Goal: Information Seeking & Learning: Check status

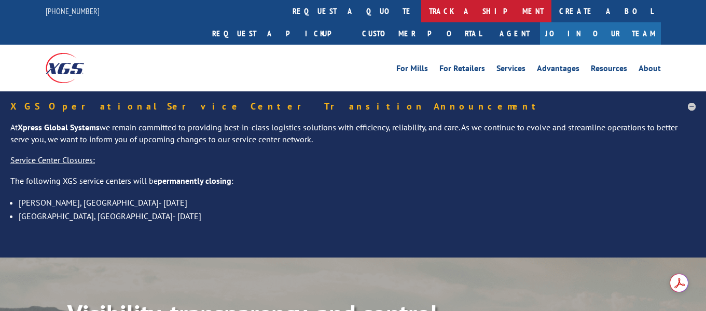
click at [421, 11] on link "track a shipment" at bounding box center [486, 11] width 130 height 22
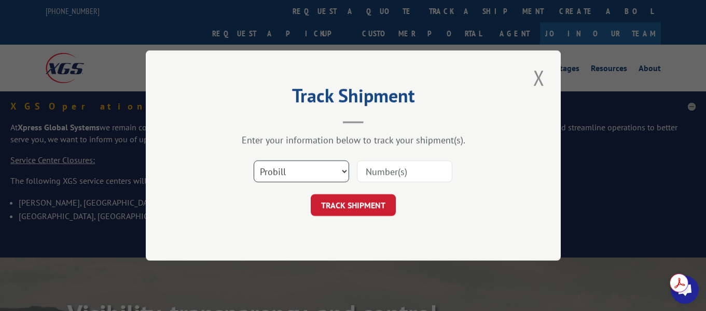
drag, startPoint x: 313, startPoint y: 167, endPoint x: 309, endPoint y: 182, distance: 15.3
click at [313, 167] on select "Select category... Probill BOL PO" at bounding box center [301, 171] width 95 height 22
select select "bol"
click at [254, 160] on select "Select category... Probill BOL PO" at bounding box center [301, 171] width 95 height 22
drag, startPoint x: 413, startPoint y: 169, endPoint x: 413, endPoint y: 162, distance: 6.8
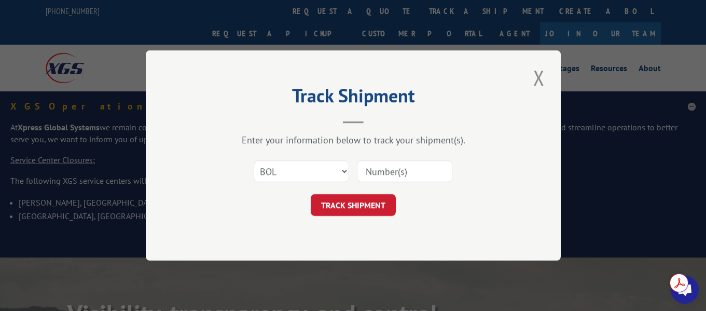
click at [413, 167] on input at bounding box center [404, 171] width 95 height 22
paste input "2824195"
type input "2824195"
click button "TRACK SHIPMENT" at bounding box center [353, 205] width 85 height 22
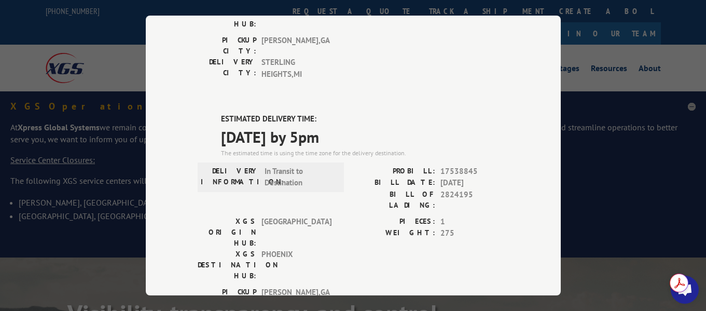
scroll to position [208, 0]
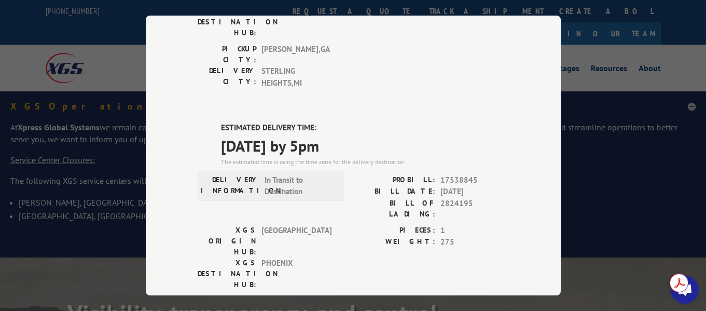
click at [497, 46] on div "DELIVERED DELIVERY INFORMATION: [DATE] 03:30 pm DROP PROBILL: 13962713 BILL DAT…" at bounding box center [353, 208] width 311 height 632
